Goal: Task Accomplishment & Management: Manage account settings

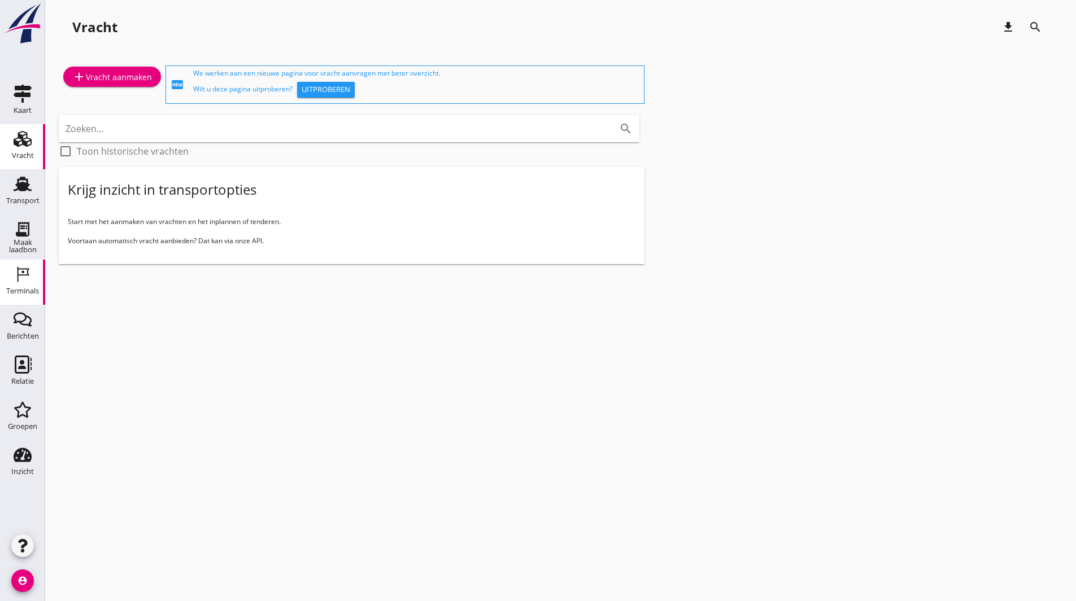
click at [16, 267] on icon "Terminals" at bounding box center [23, 274] width 18 height 18
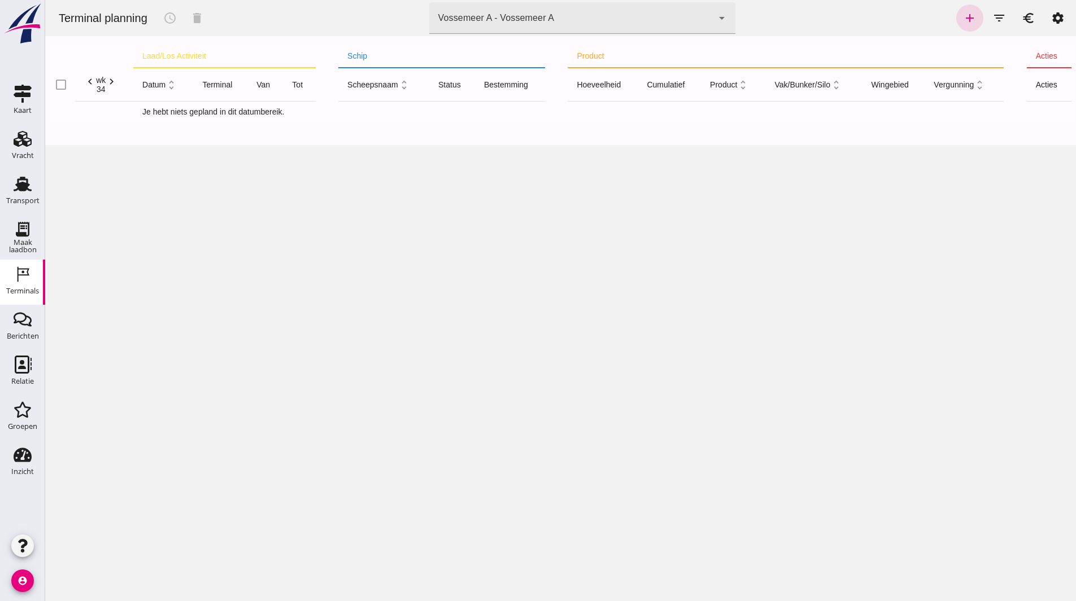
click div "Vossemeer A - Vossemeer A e56cdba5-4312-4505-8ed6-b56bcc0a6a6c"
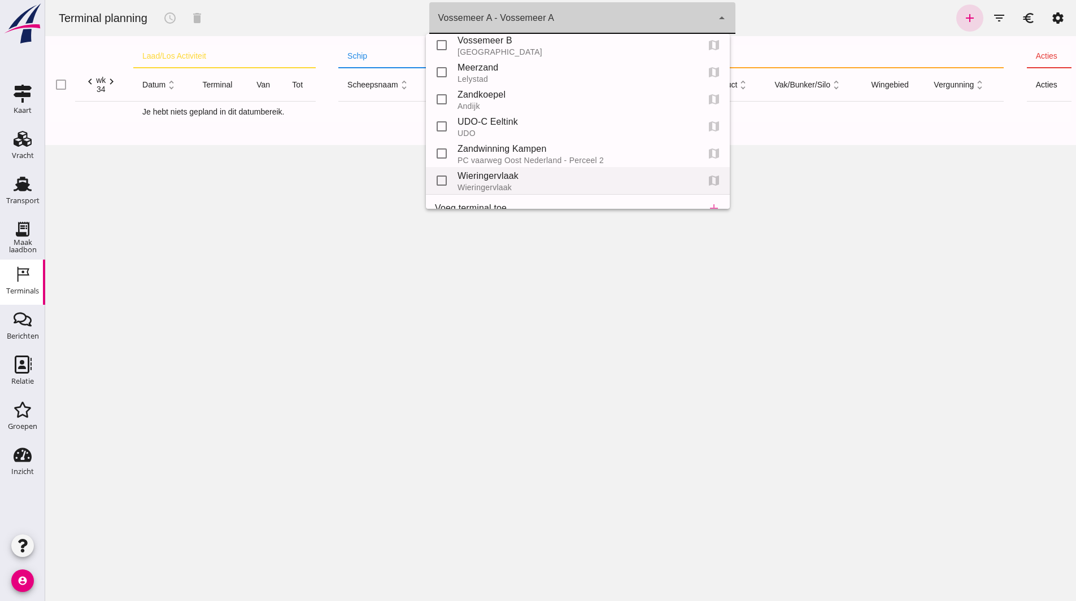
scroll to position [51, 0]
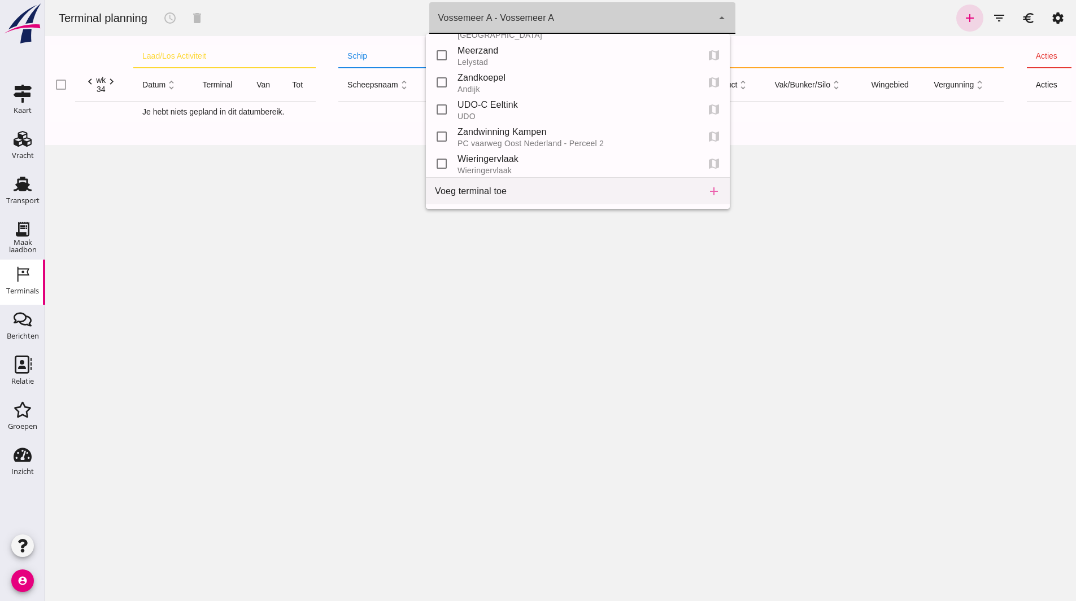
click at [596, 193] on div "Voeg terminal toe" at bounding box center [562, 192] width 254 height 14
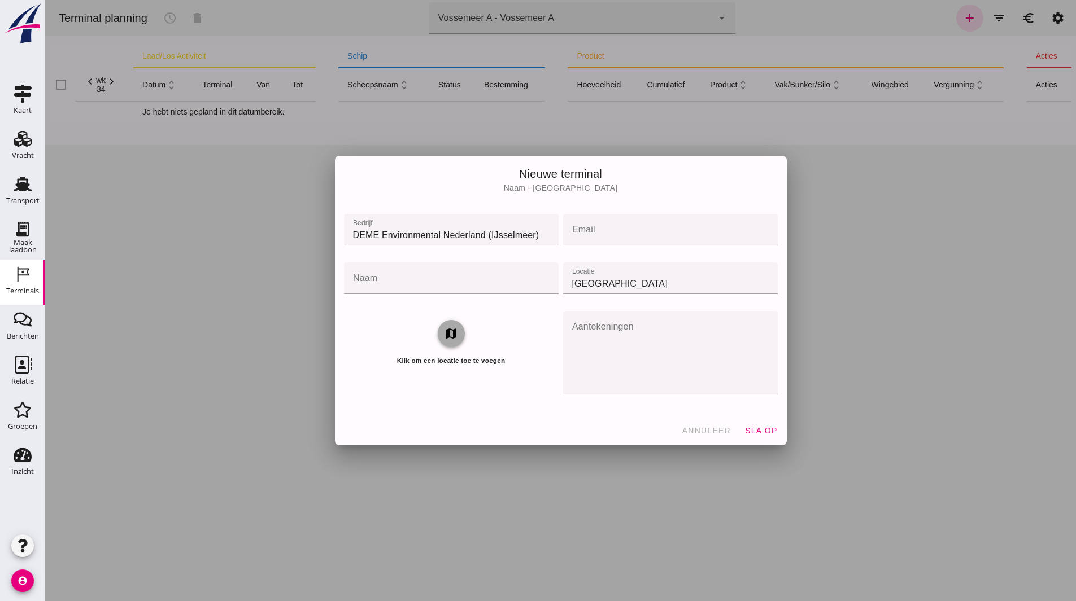
click at [458, 336] on button "map" at bounding box center [451, 333] width 27 height 27
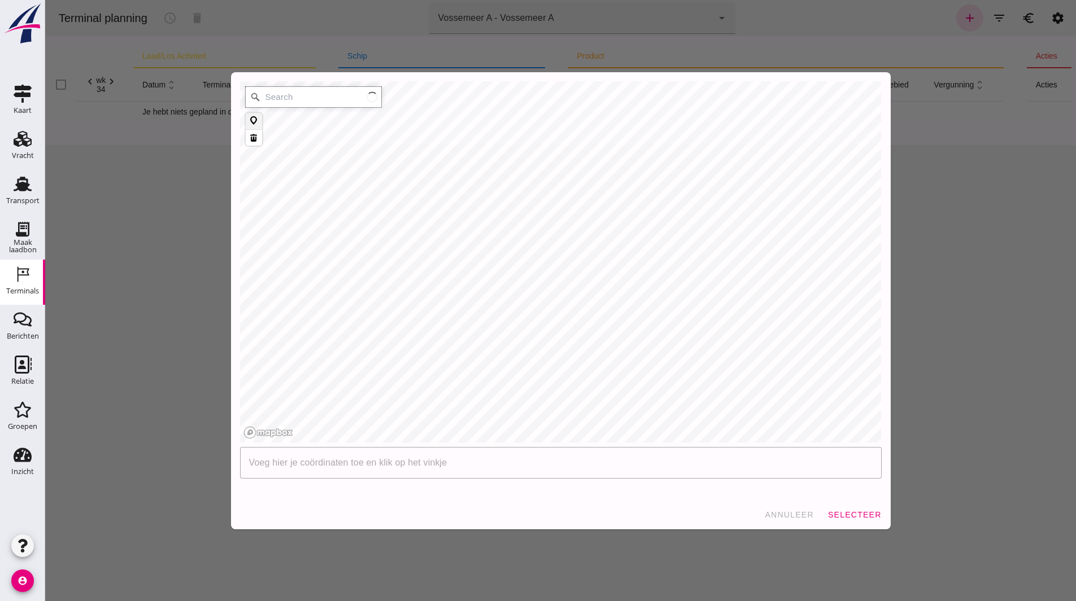
type input "[GEOGRAPHIC_DATA], [GEOGRAPHIC_DATA], [GEOGRAPHIC_DATA]"
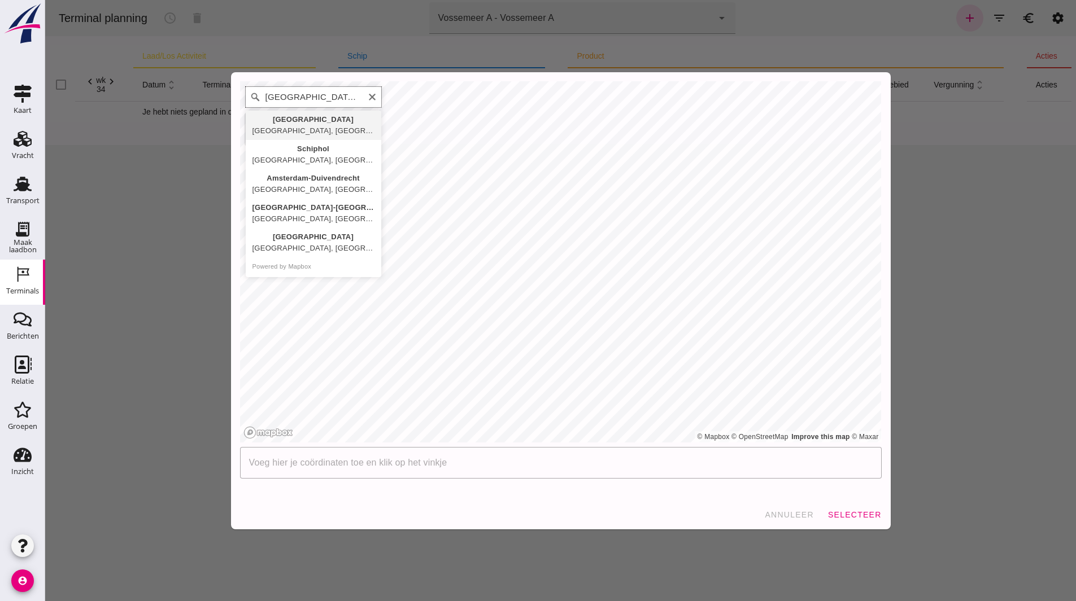
scroll to position [0, 0]
click at [369, 97] on icon "Clear" at bounding box center [372, 97] width 7 height 7
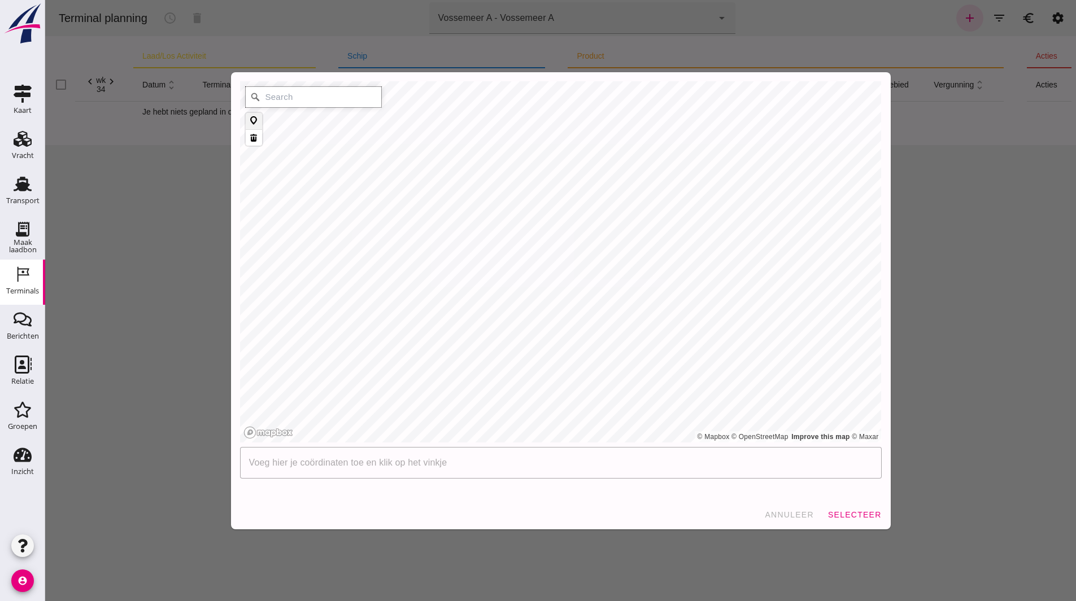
click at [312, 95] on input "Search" at bounding box center [314, 97] width 136 height 20
type input "b"
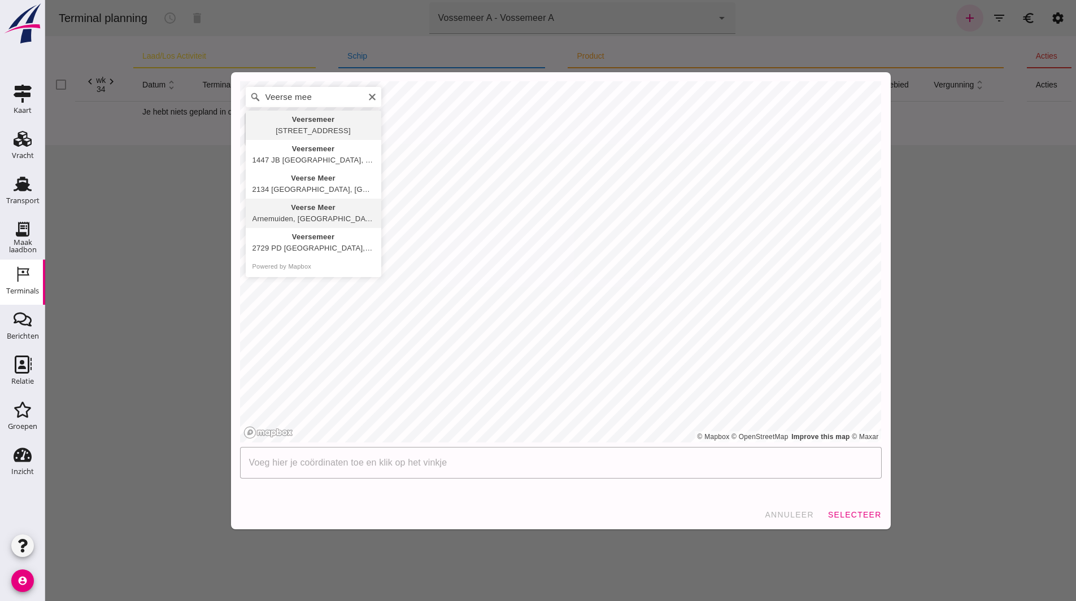
type input "Veerse Meer, [GEOGRAPHIC_DATA], [GEOGRAPHIC_DATA], [GEOGRAPHIC_DATA]"
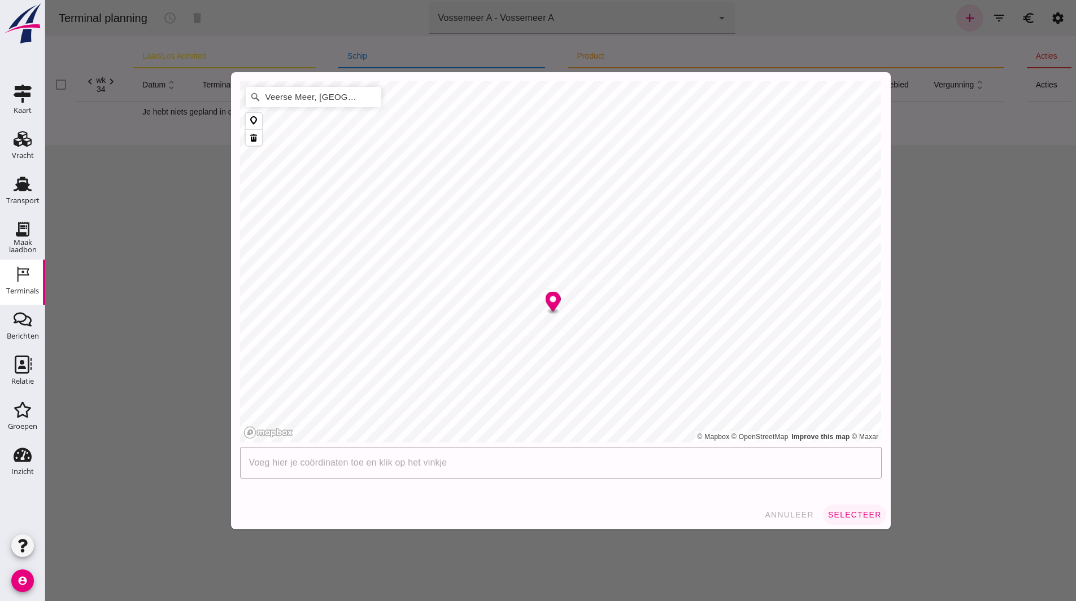
click span "selecteer"
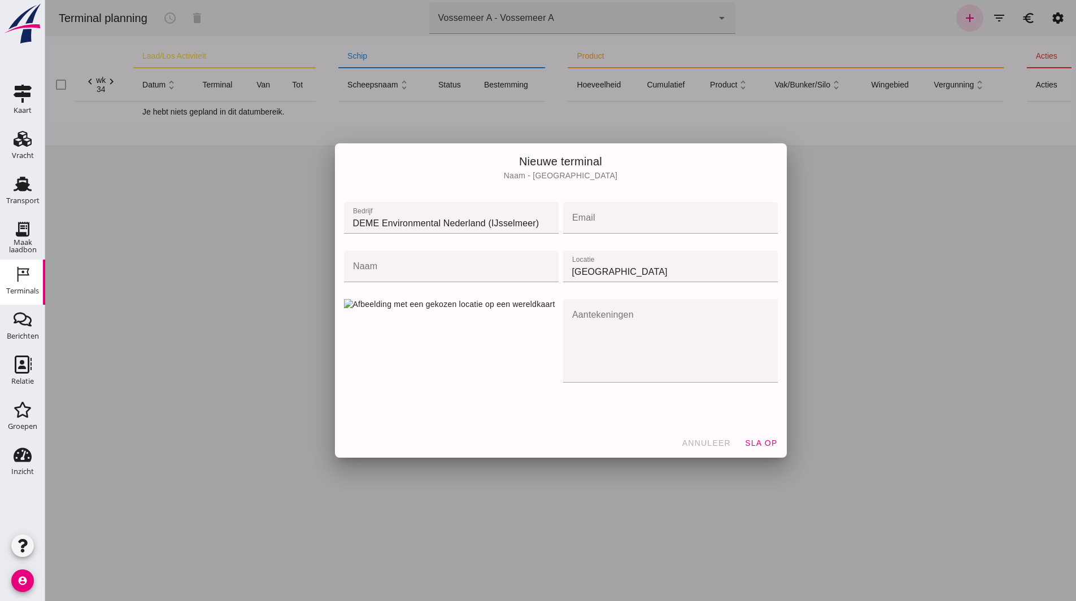
click input "email"
type input "[EMAIL_ADDRESS][DOMAIN_NAME]"
click input "naam"
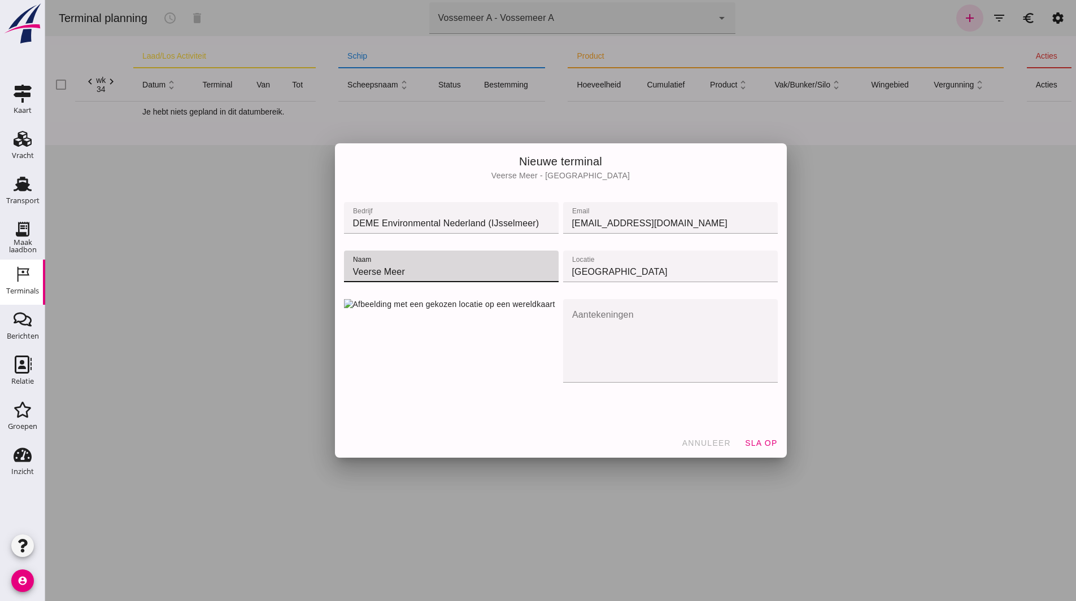
type input "Veerse Meer"
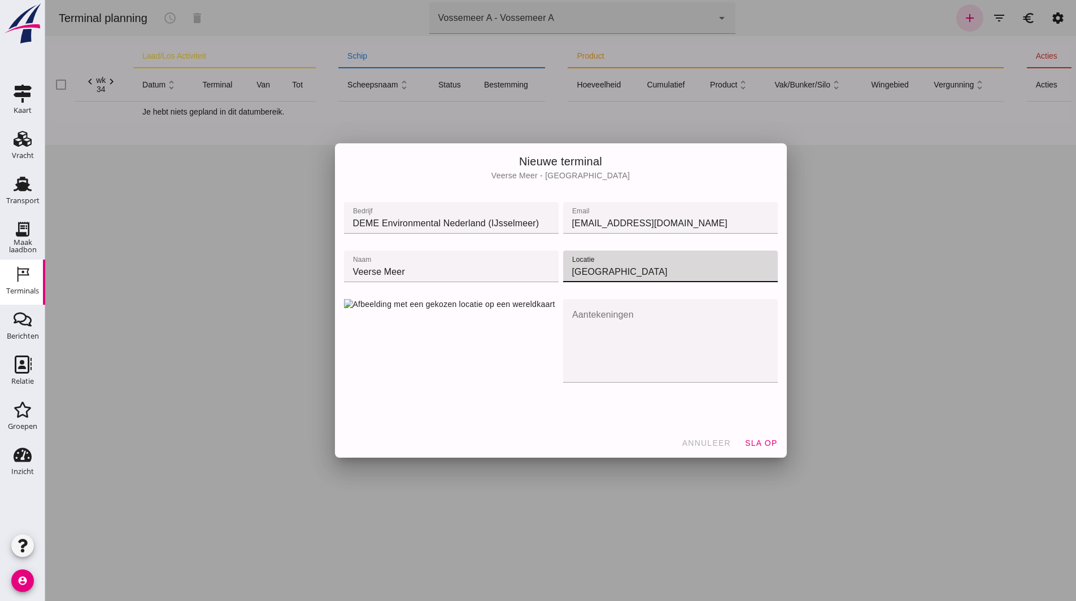
type input "[GEOGRAPHIC_DATA]"
click span "sla op"
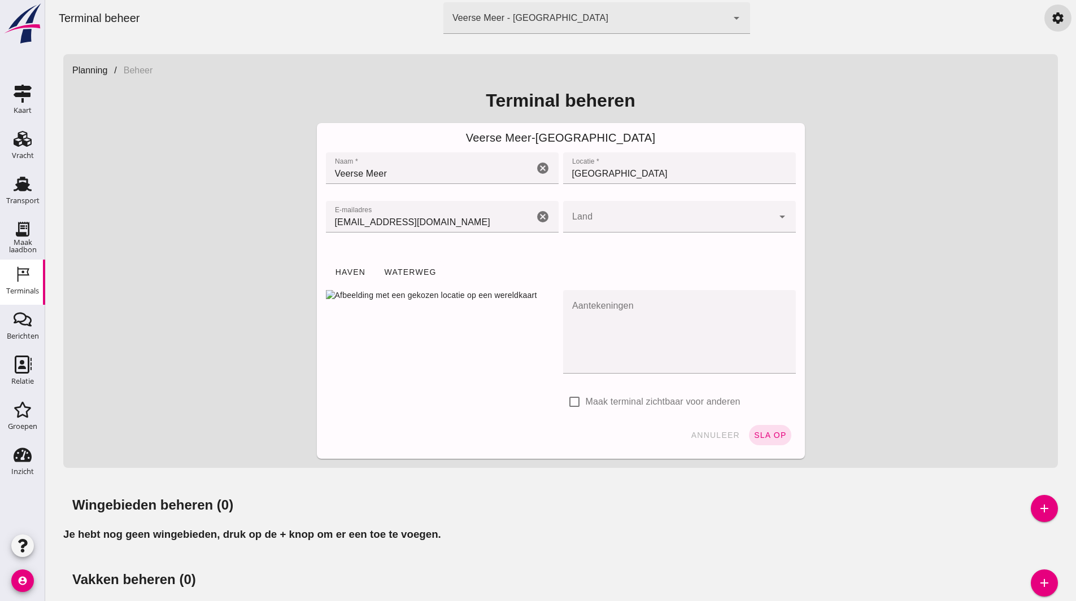
click div "Veerse Meer - [GEOGRAPHIC_DATA]"
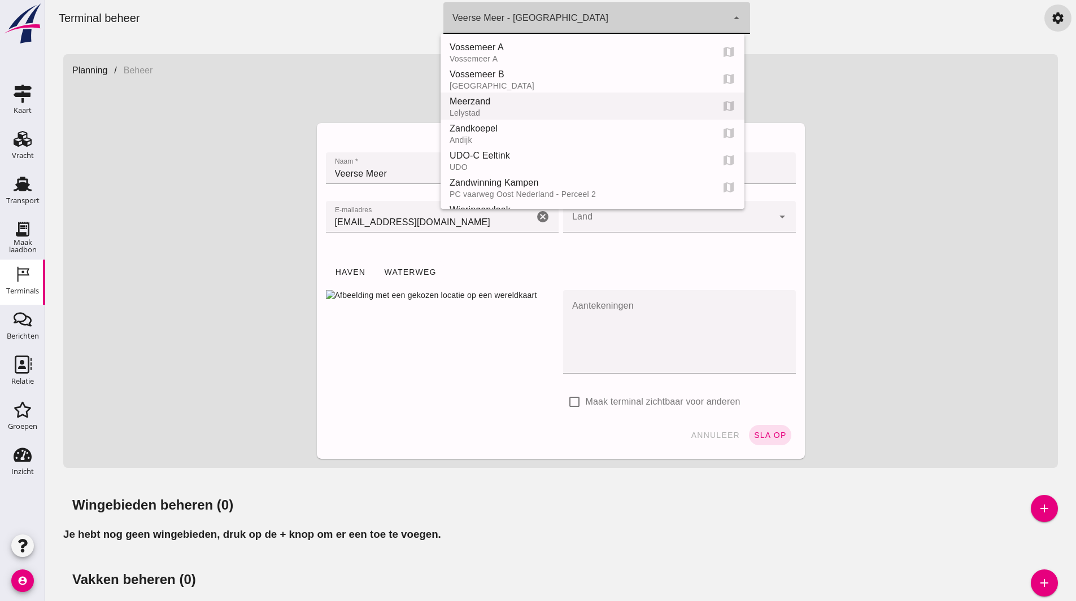
click at [516, 107] on div "Meerzand" at bounding box center [577, 102] width 254 height 14
type input "c0ede1f1-d616-4aeb-8e5a-3d43cd57c33f"
type input "Meerzand"
type input "Lelystad"
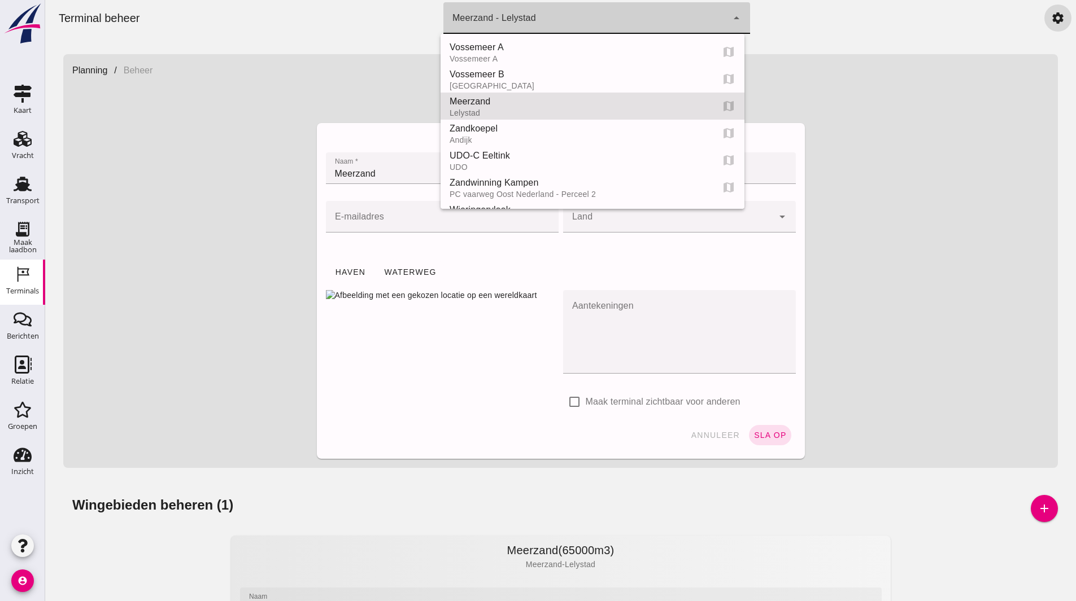
click div "Meerzand - Lelystad c0ede1f1-d616-4aeb-8e5a-3d43cd57c33f"
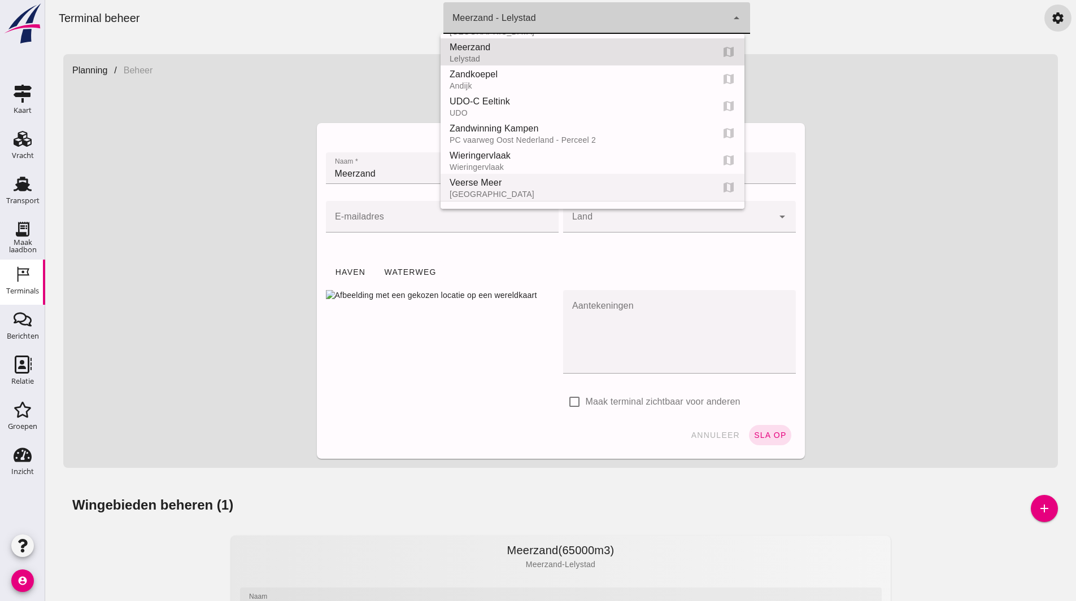
scroll to position [78, 0]
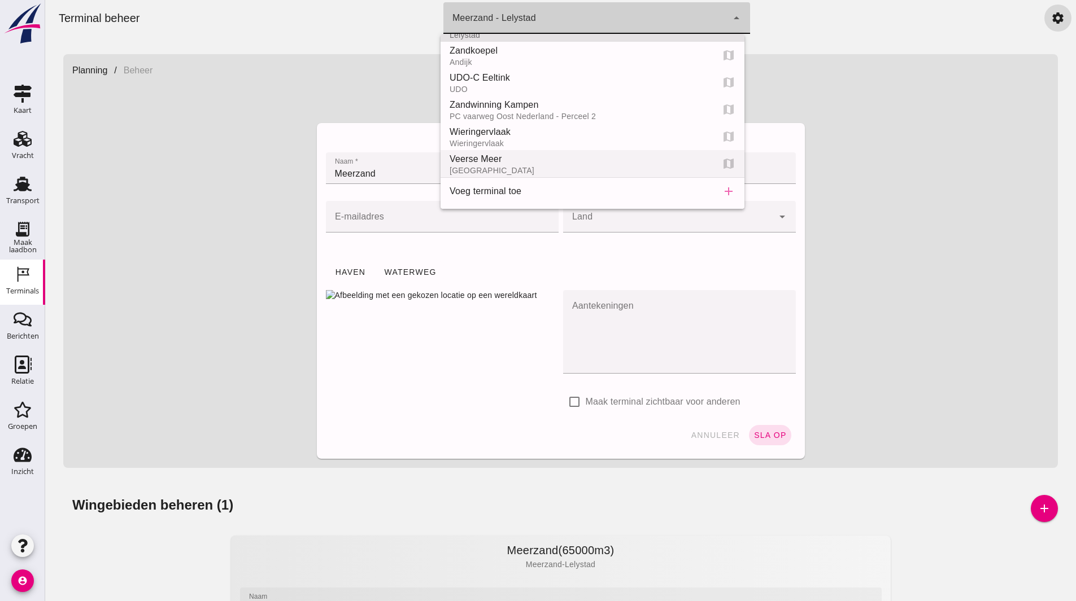
click at [500, 156] on div "Veerse Meer" at bounding box center [577, 159] width 254 height 14
type input "d24a3956-13bc-4944-b6bf-95543a89a71f"
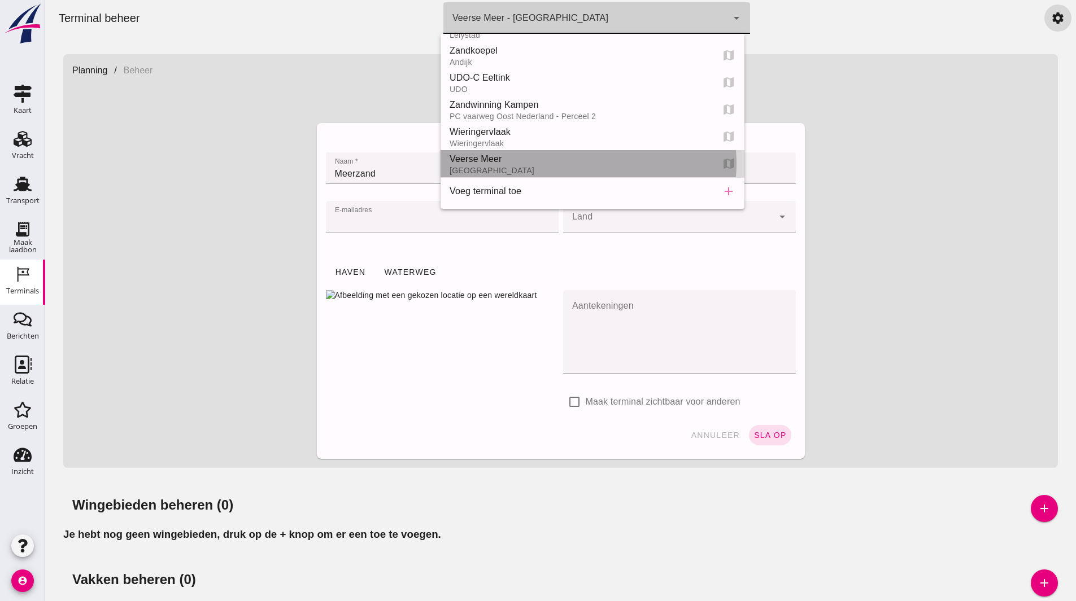
type input "Veerse Meer"
type input "[GEOGRAPHIC_DATA]"
type input "[EMAIL_ADDRESS][DOMAIN_NAME]"
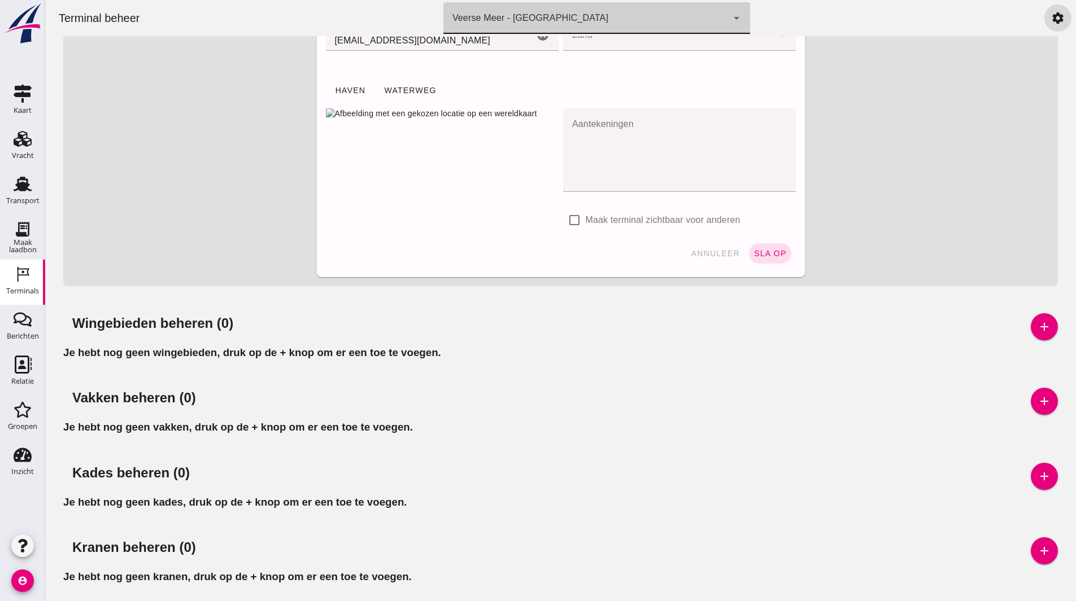
scroll to position [184, 0]
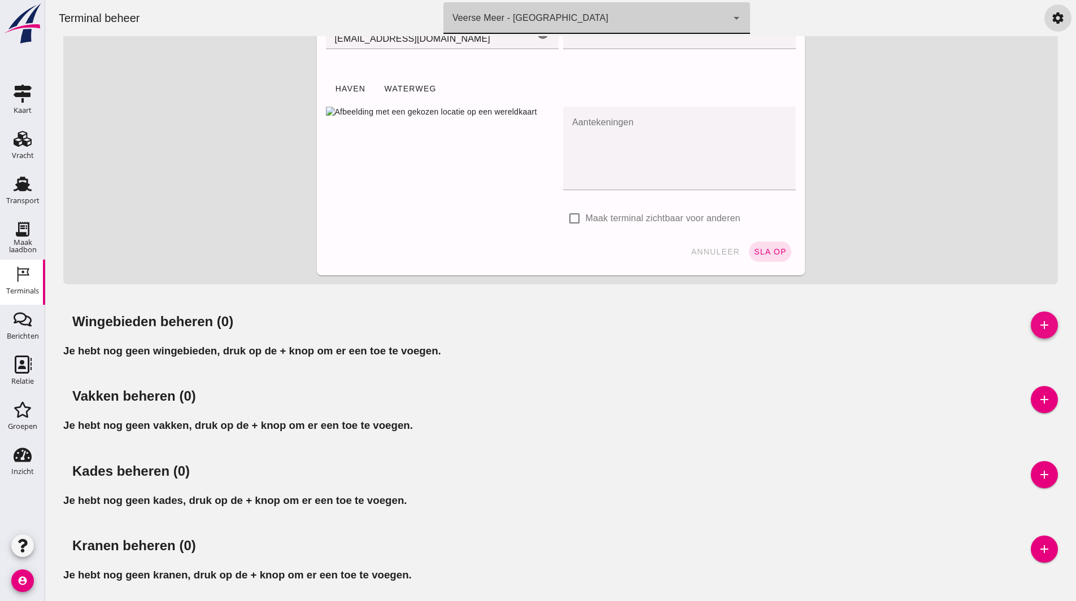
click at [1038, 319] on icon "add" at bounding box center [1045, 326] width 14 height 14
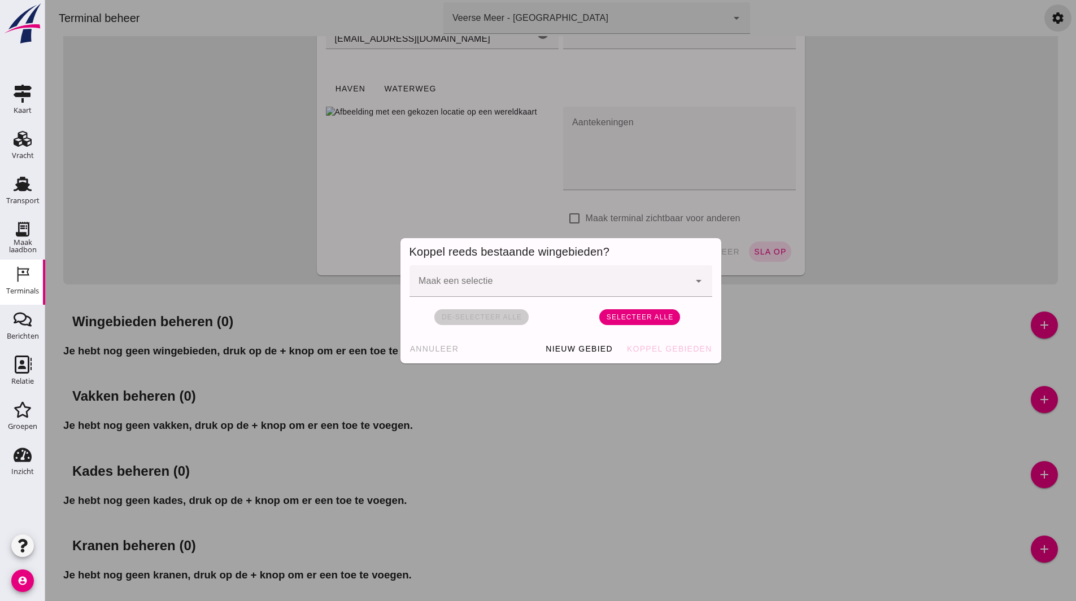
click div
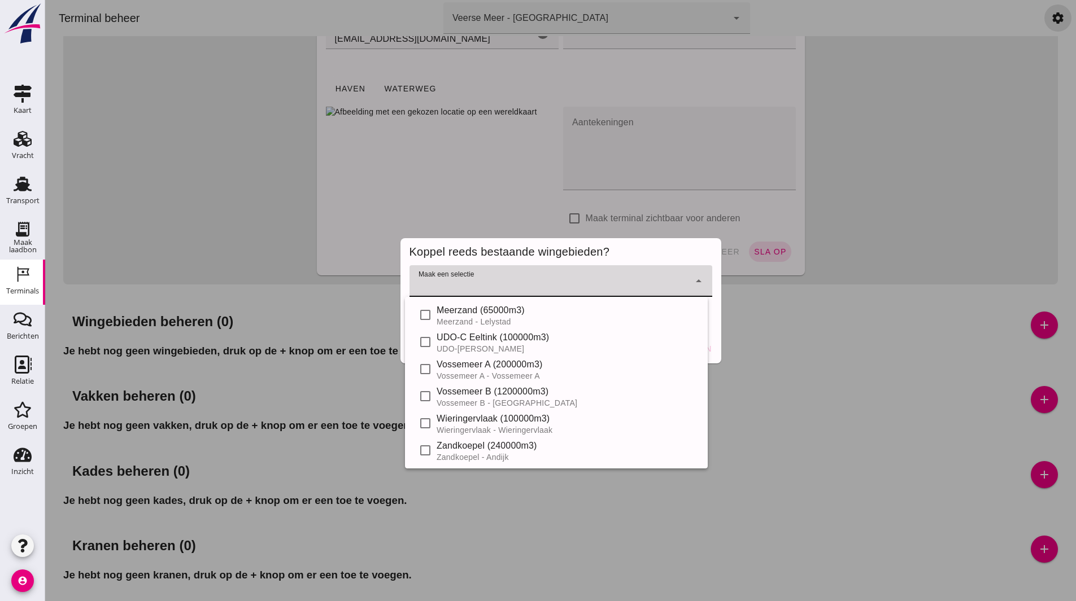
click at [476, 515] on div at bounding box center [560, 300] width 1031 height 601
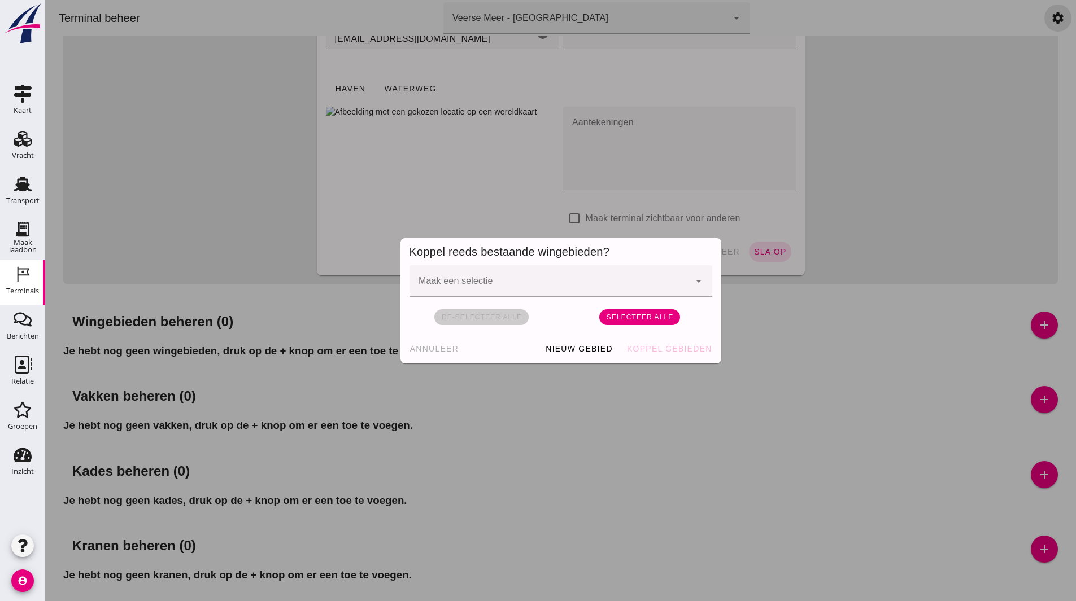
click span "Nieuw gebied"
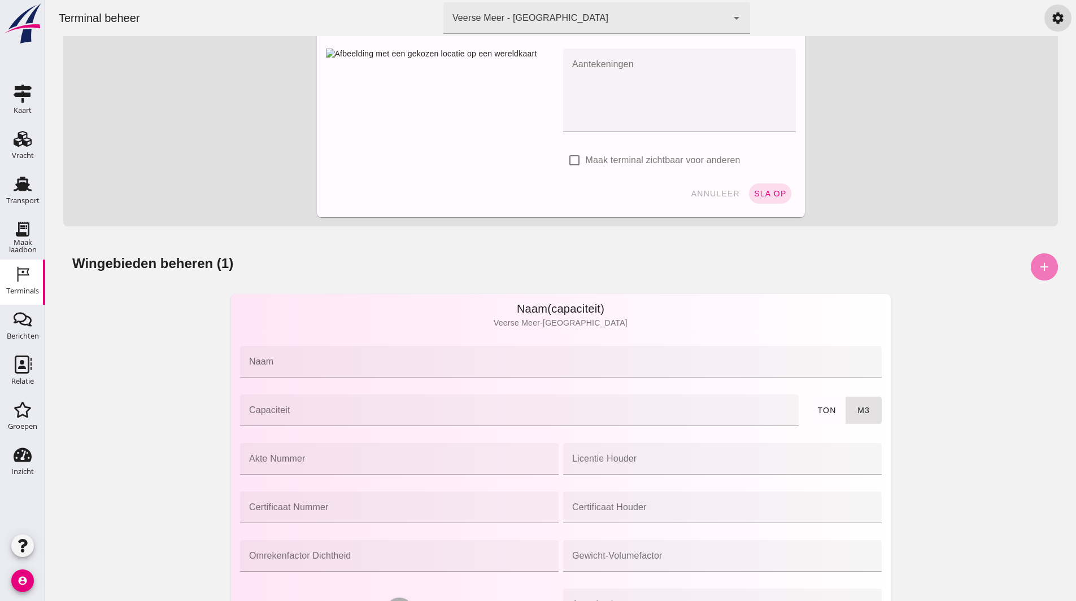
scroll to position [240, 0]
click div "Wingebieden beheren (1) add"
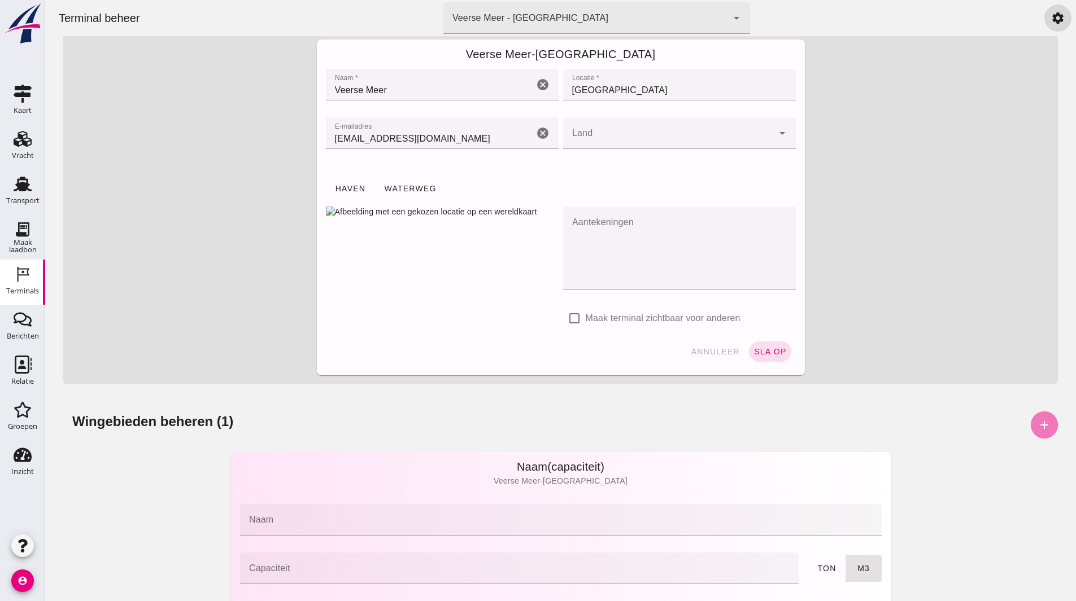
scroll to position [0, 0]
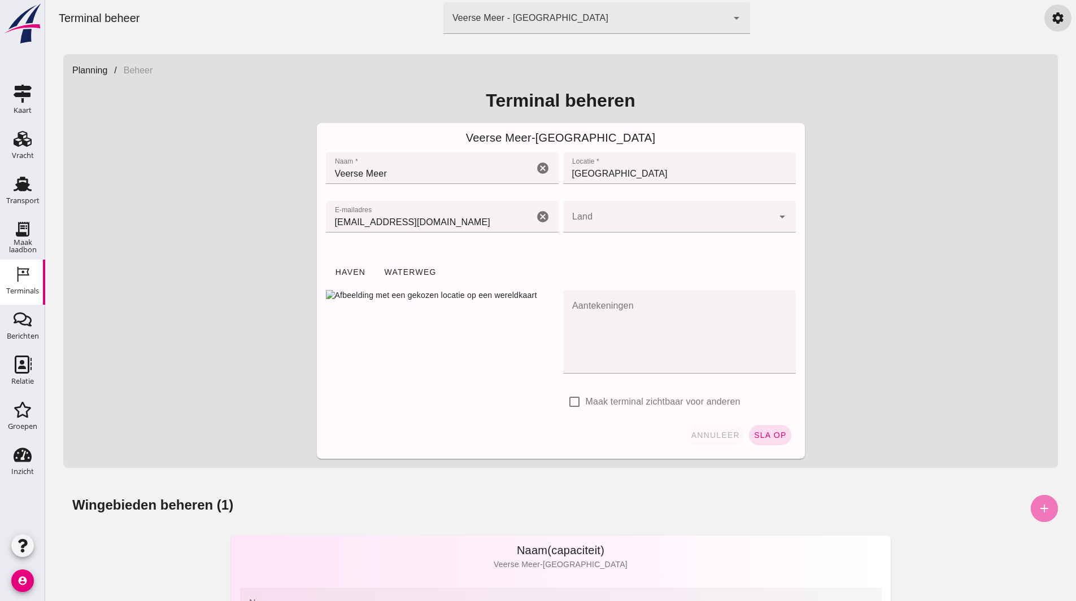
click button "annuleer"
click div "Wingebieden beheren (1) add"
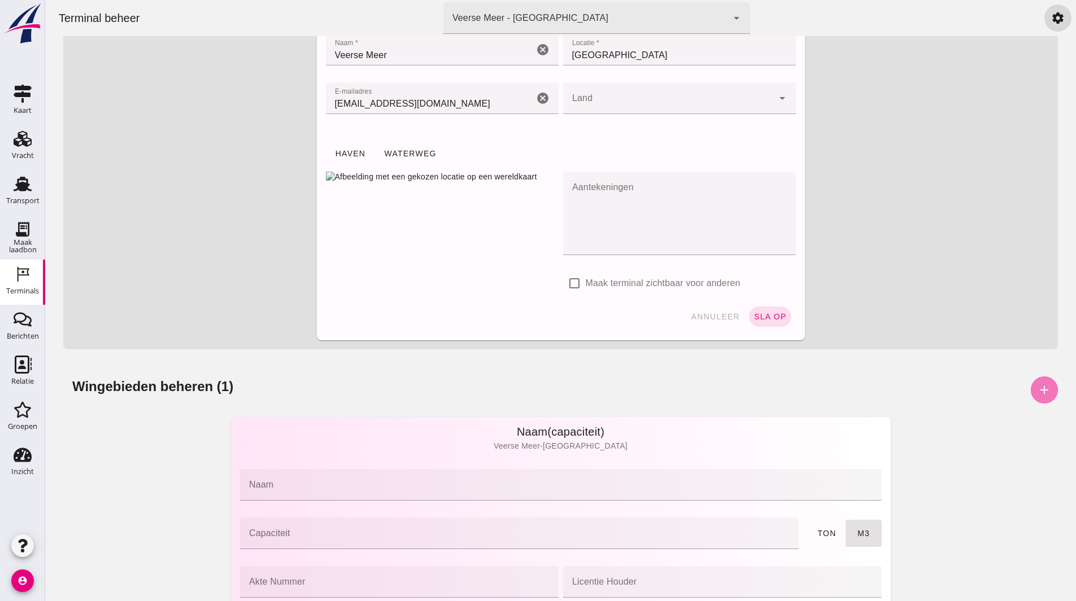
scroll to position [226, 0]
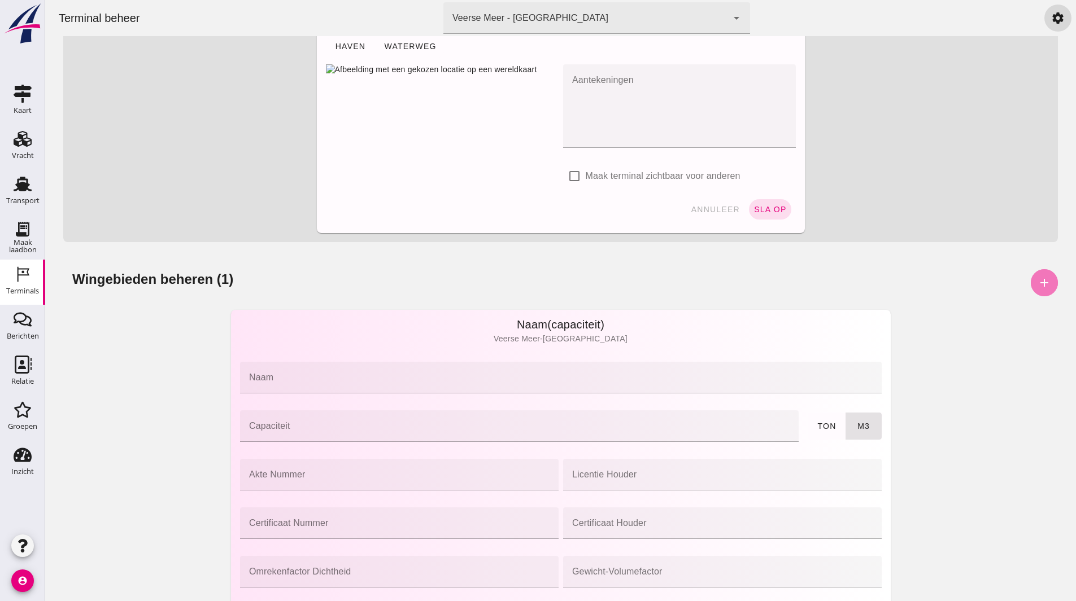
click div "add"
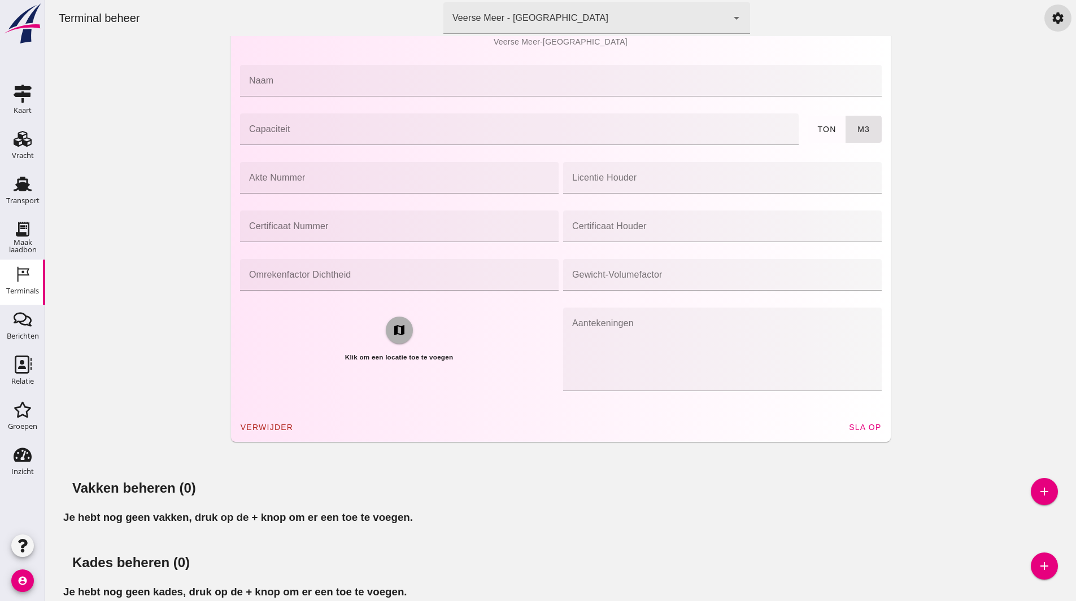
scroll to position [615, 0]
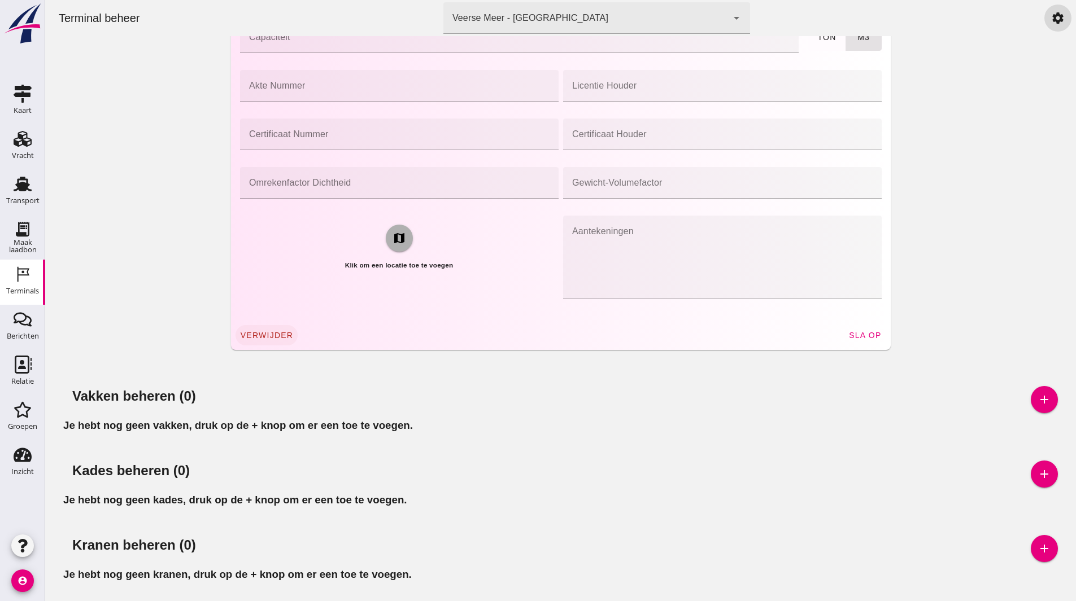
click span "verwijder"
click span "bevestig"
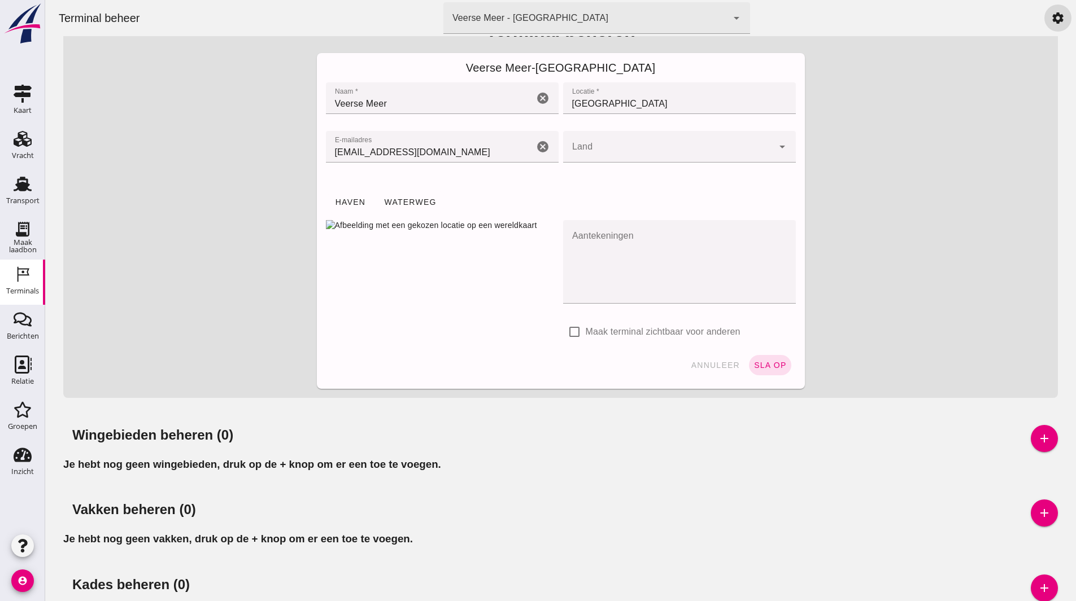
scroll to position [0, 0]
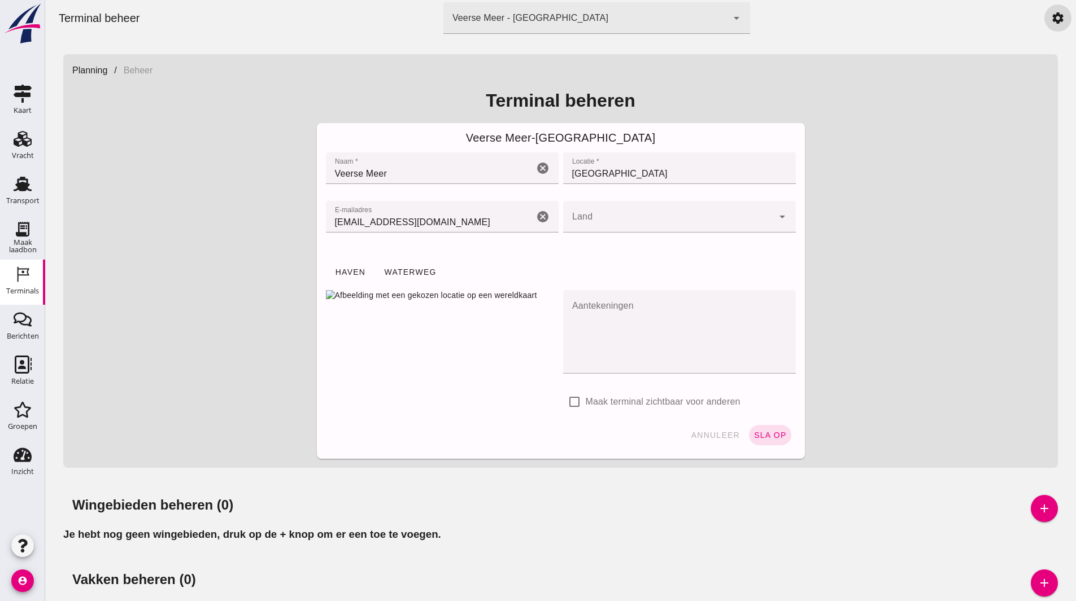
click input "Land"
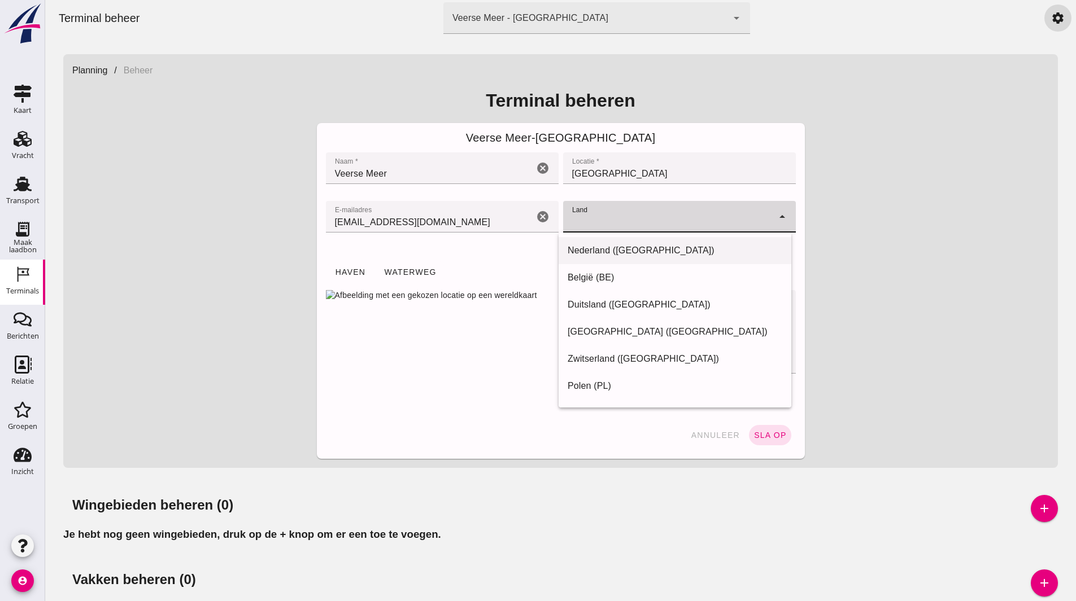
click at [609, 373] on div "Nederland ([GEOGRAPHIC_DATA])" at bounding box center [675, 386] width 233 height 27
type input "Nederland ([GEOGRAPHIC_DATA])"
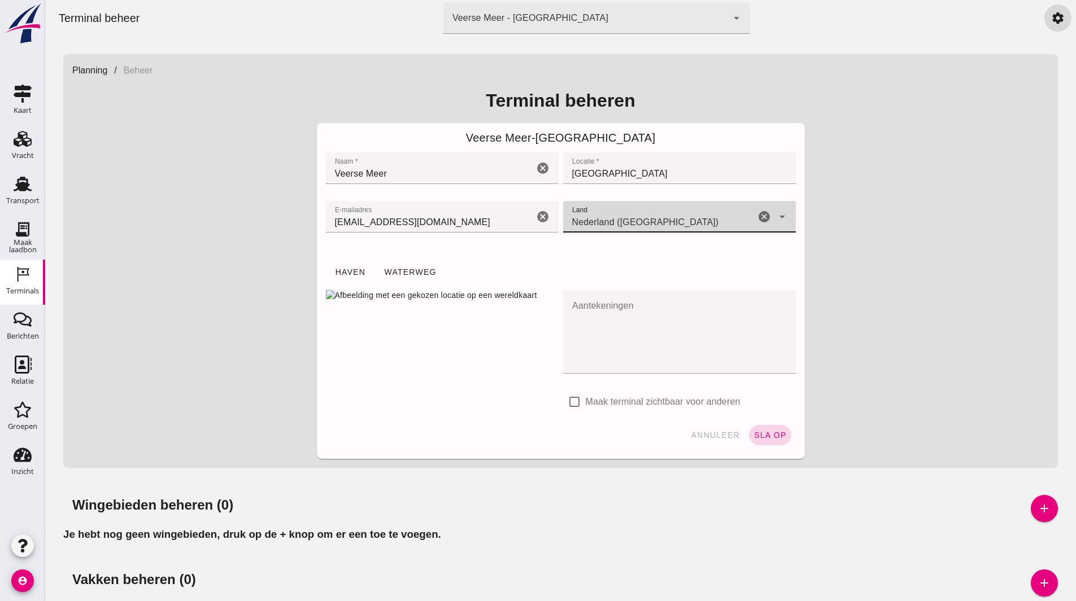
click span "sla op"
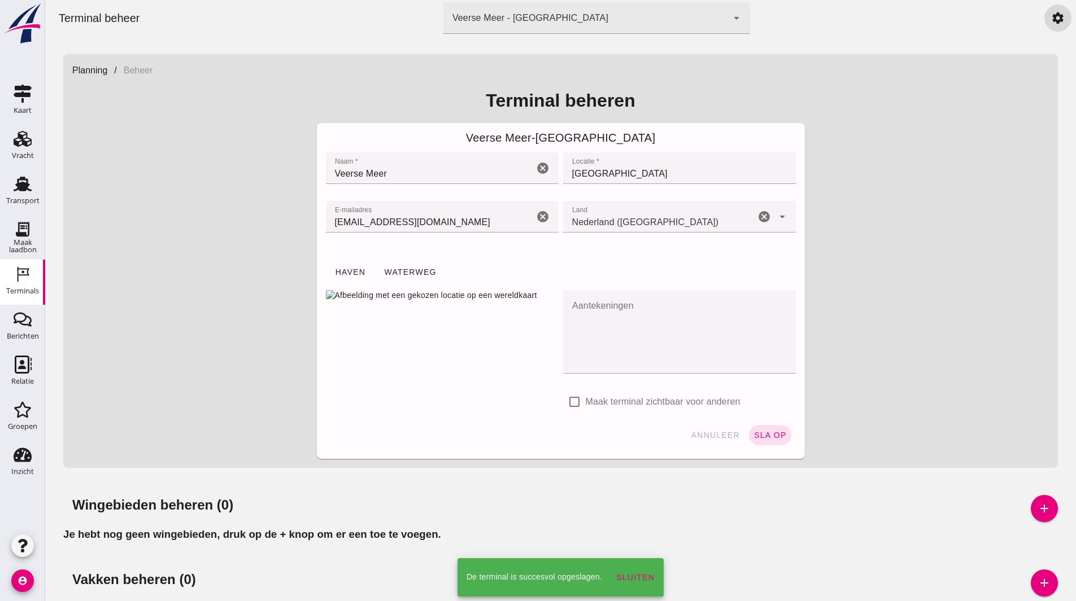
click div "Planning / [GEOGRAPHIC_DATA] beheren Veerse Meer - Zeeland Naam * Naam * [GEOGR…"
